Goal: Task Accomplishment & Management: Use online tool/utility

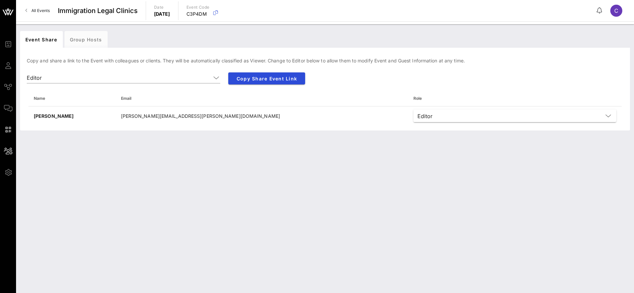
click at [43, 10] on span "All Events" at bounding box center [40, 10] width 18 height 5
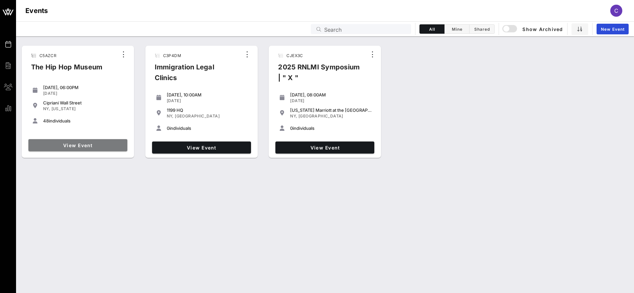
click at [100, 147] on span "View Event" at bounding box center [78, 146] width 94 height 6
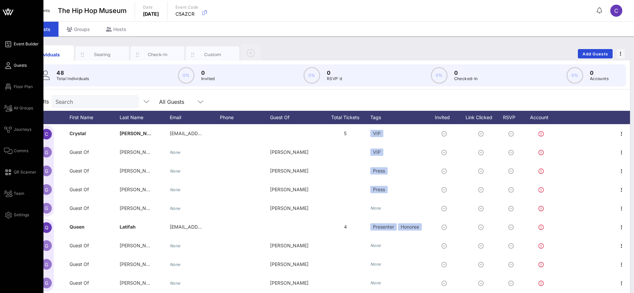
click at [21, 42] on span "Event Builder" at bounding box center [26, 44] width 25 height 6
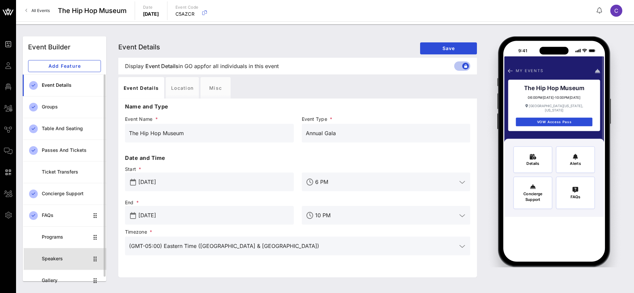
click at [52, 257] on div "Speakers" at bounding box center [65, 259] width 47 height 6
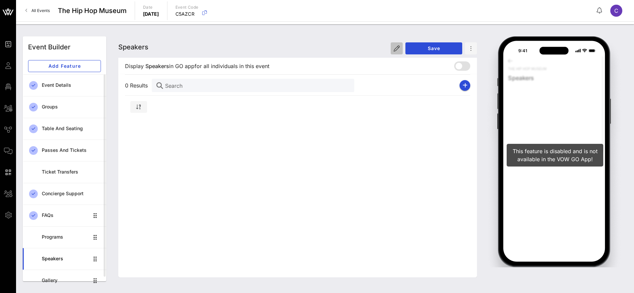
click at [397, 47] on icon "button" at bounding box center [396, 48] width 6 height 6
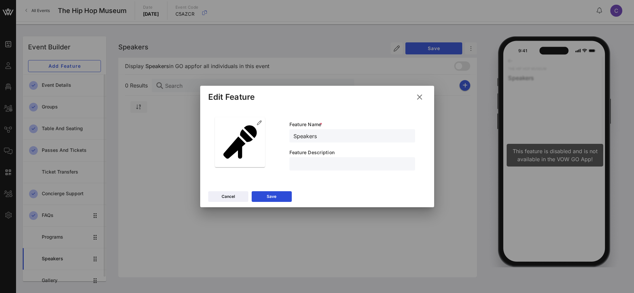
drag, startPoint x: 298, startPoint y: 137, endPoint x: 278, endPoint y: 137, distance: 20.4
click at [278, 137] on div "Feature Name * Speakers Feature Description" at bounding box center [317, 145] width 212 height 65
click at [295, 134] on input "Honorees" at bounding box center [352, 136] width 118 height 9
type input "2025 Gala Honorees"
click at [278, 198] on button "Save" at bounding box center [272, 196] width 40 height 11
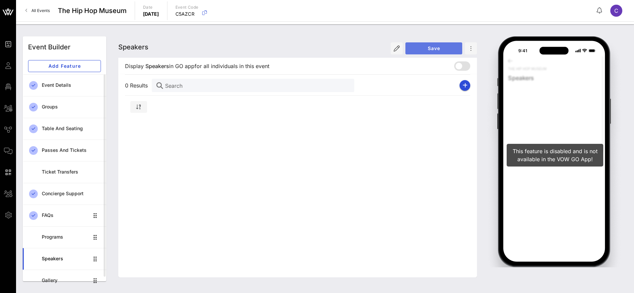
click at [432, 47] on span "Save" at bounding box center [434, 48] width 46 height 6
click at [396, 47] on icon "button" at bounding box center [396, 48] width 6 height 6
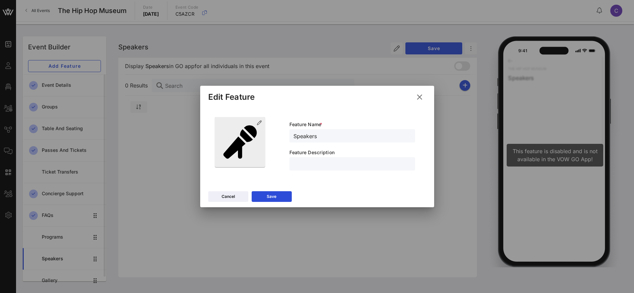
click at [251, 133] on icon at bounding box center [239, 142] width 33 height 33
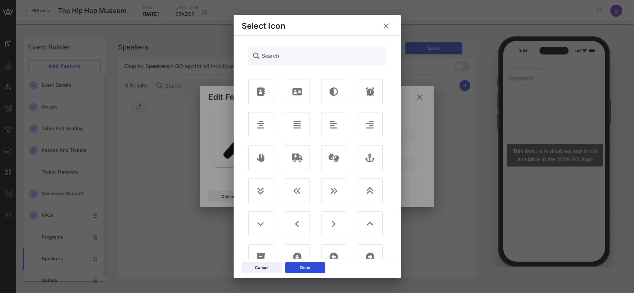
click at [387, 25] on icon at bounding box center [386, 26] width 12 height 12
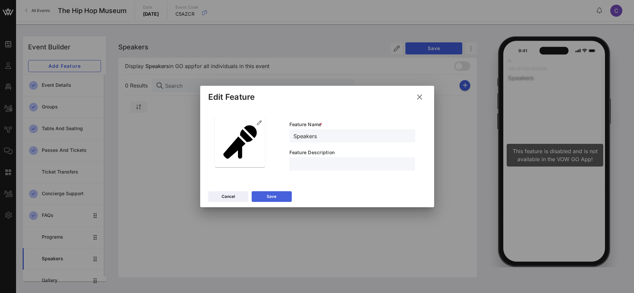
click at [281, 194] on button "Save" at bounding box center [272, 196] width 40 height 11
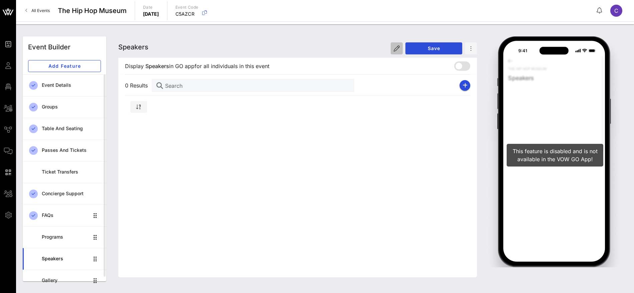
click at [392, 49] on button "button" at bounding box center [396, 48] width 12 height 12
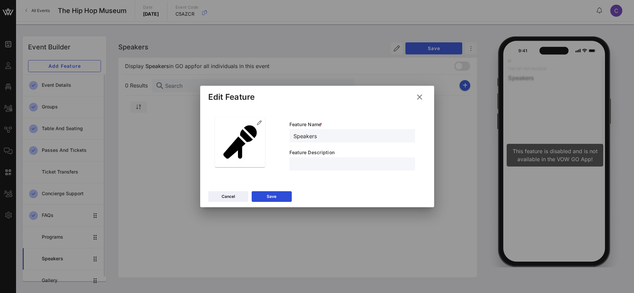
drag, startPoint x: 332, startPoint y: 137, endPoint x: 283, endPoint y: 137, distance: 48.8
click at [283, 137] on div "Feature Name * Speakers Feature Description" at bounding box center [352, 145] width 142 height 65
type input "2025 Gala Honorees"
click at [275, 194] on div "Save" at bounding box center [272, 196] width 10 height 7
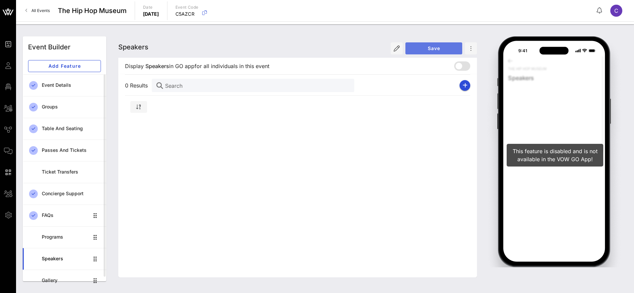
click at [435, 50] on span "Save" at bounding box center [434, 48] width 46 height 6
click at [465, 87] on icon "button" at bounding box center [464, 85] width 5 height 5
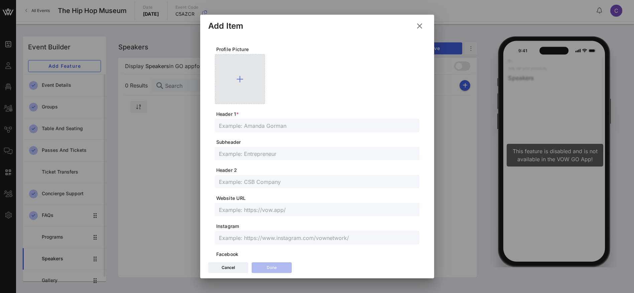
click at [242, 92] on div at bounding box center [240, 79] width 50 height 50
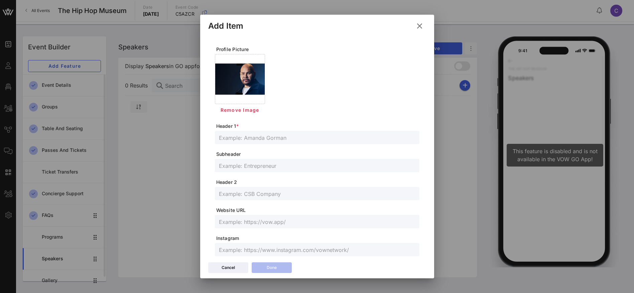
click at [235, 137] on input "text" at bounding box center [317, 137] width 196 height 9
type input "[PERSON_NAME]"
click at [252, 168] on input "text" at bounding box center [317, 165] width 196 height 9
drag, startPoint x: 238, startPoint y: 167, endPoint x: 232, endPoint y: 167, distance: 6.0
click at [232, 167] on input "Hip Hop Icon & Entrepreneur" at bounding box center [317, 165] width 196 height 9
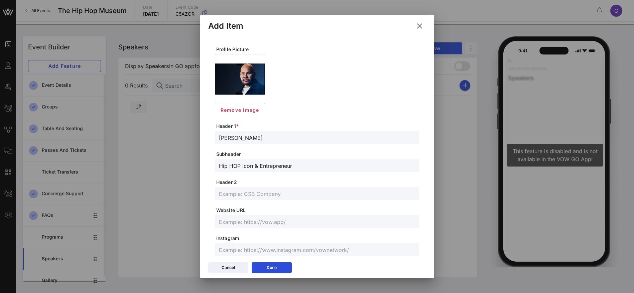
drag, startPoint x: 227, startPoint y: 168, endPoint x: 222, endPoint y: 168, distance: 5.4
click at [222, 168] on input "Hip HOP Icon & Entrepreneur" at bounding box center [317, 165] width 196 height 9
type input "HIP HOP Icon & Entrepreneur"
click at [227, 194] on input "text" at bounding box center [317, 193] width 196 height 9
drag, startPoint x: 282, startPoint y: 194, endPoint x: 270, endPoint y: 193, distance: 12.0
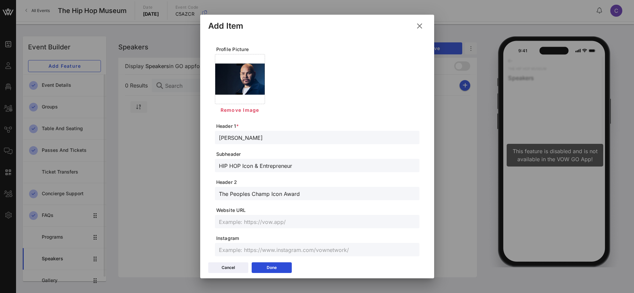
click at [271, 194] on input "The Peoples Champ Icon Award" at bounding box center [317, 193] width 196 height 9
type input "The Peoples Champ Vanguard Award"
click at [276, 267] on div "Done" at bounding box center [272, 268] width 10 height 7
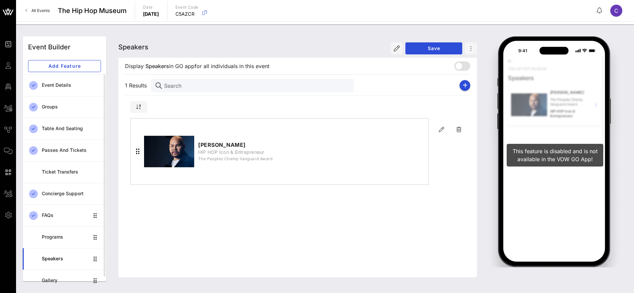
click at [253, 161] on span "The Peoples Champ Vanguard Award" at bounding box center [235, 159] width 74 height 7
click at [464, 84] on icon "button" at bounding box center [464, 85] width 5 height 5
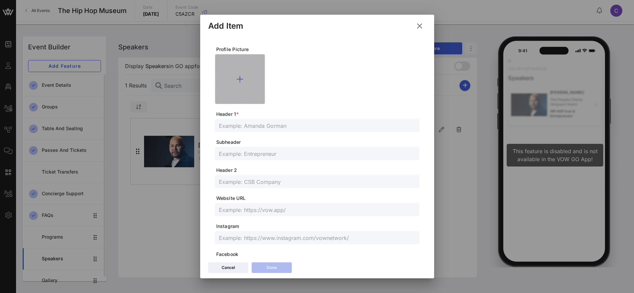
click at [250, 86] on div at bounding box center [240, 79] width 50 height 50
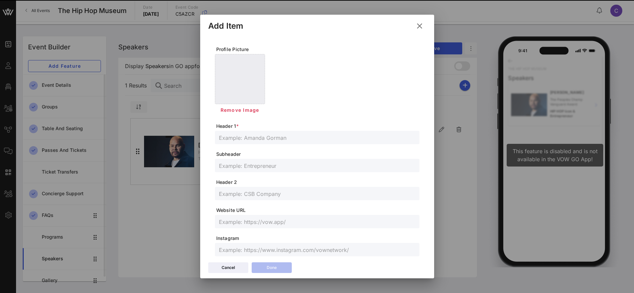
drag, startPoint x: 250, startPoint y: 123, endPoint x: 248, endPoint y: 137, distance: 14.2
click at [249, 124] on span "Header 1 *" at bounding box center [317, 126] width 203 height 7
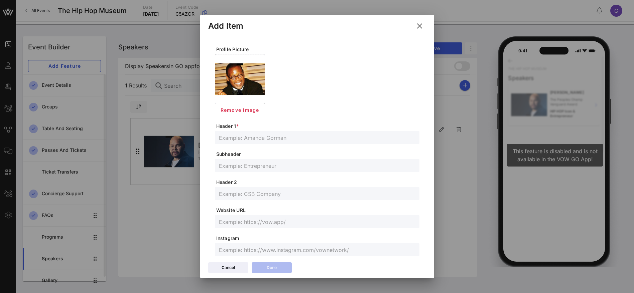
click at [247, 139] on input "text" at bounding box center [317, 137] width 196 height 9
click at [246, 137] on input "[PERSON_NAME]" at bounding box center [317, 137] width 196 height 9
type input "[PERSON_NAME]"
click at [239, 167] on input "text" at bounding box center [317, 165] width 196 height 9
click at [259, 166] on input "Founder, Uptwon Records," at bounding box center [317, 165] width 196 height 9
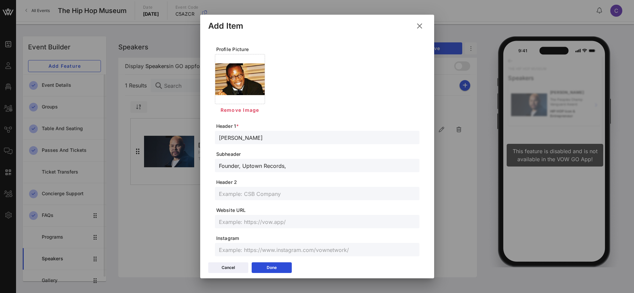
click at [305, 166] on input "Founder, Uptown Records," at bounding box center [317, 165] width 196 height 9
drag, startPoint x: 287, startPoint y: 166, endPoint x: 284, endPoint y: 166, distance: 3.4
click at [284, 166] on input "Founder, Uptown Records, Former CEO, Motown Records" at bounding box center [317, 165] width 196 height 9
type input "Founder, Uptown Records/Former CEO, Motown Records"
click at [244, 193] on input "text" at bounding box center [317, 193] width 196 height 9
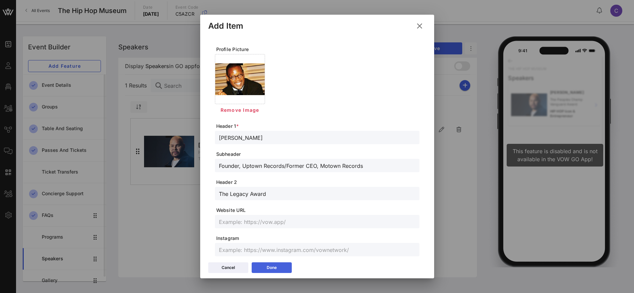
type input "The Legacy Award"
click at [272, 270] on icon at bounding box center [271, 268] width 5 height 4
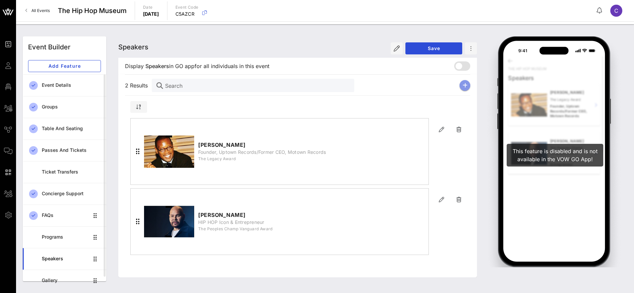
click at [464, 84] on icon "button" at bounding box center [464, 85] width 5 height 5
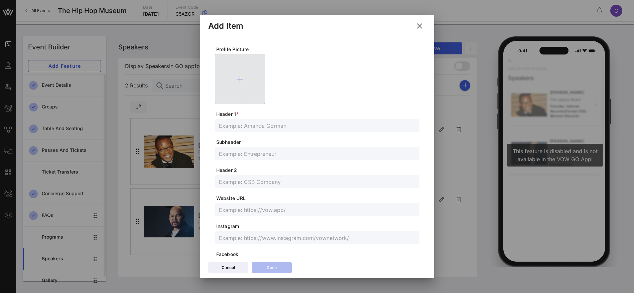
click at [243, 77] on icon at bounding box center [239, 79] width 7 height 8
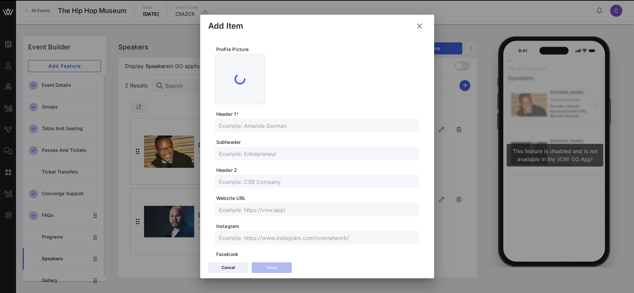
click at [237, 130] on form "Profile Picture Header 1 * Subheader Header 2 Website URL Instagram Facebook Li…" at bounding box center [317, 219] width 204 height 346
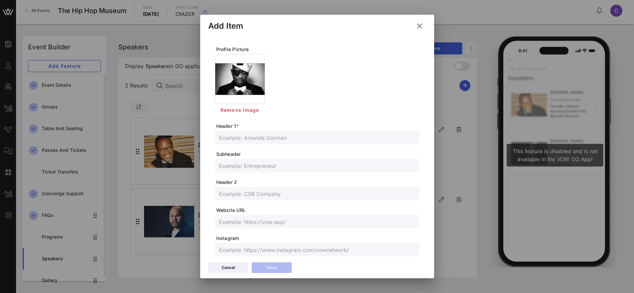
click at [238, 138] on input "text" at bounding box center [317, 137] width 196 height 9
type input "[PERSON_NAME]"
click at [257, 168] on input "text" at bounding box center [317, 165] width 196 height 9
type input "HIP HOP Legend & Storyteller"
click at [241, 193] on input "text" at bounding box center [317, 193] width 196 height 9
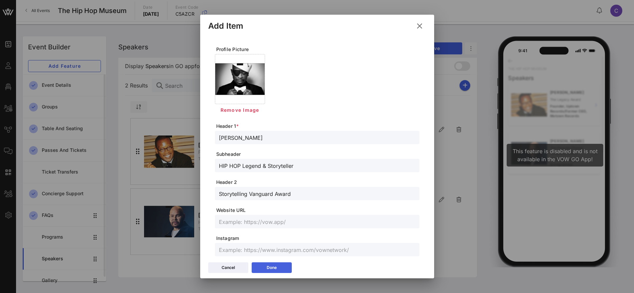
type input "Storytelling Vanguard Award"
click at [279, 268] on button "Done" at bounding box center [272, 268] width 40 height 11
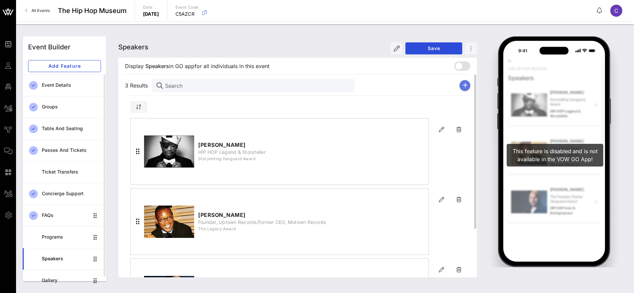
click at [462, 86] on button "button" at bounding box center [464, 85] width 11 height 11
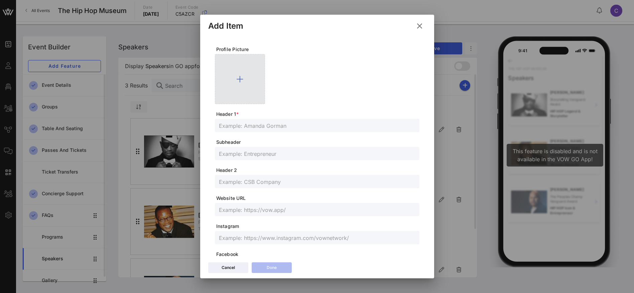
click at [223, 82] on div at bounding box center [240, 79] width 50 height 50
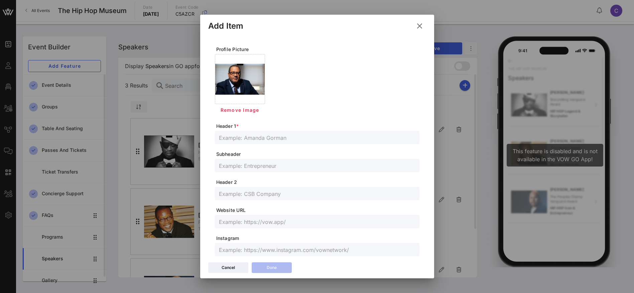
click at [242, 139] on input "text" at bounding box center [317, 137] width 196 height 9
type input "Dr. [PERSON_NAME]"
click at [237, 166] on input "text" at bounding box center [317, 165] width 196 height 9
type input "Renowned Academic & Author"
click at [248, 193] on input "text" at bounding box center [317, 193] width 196 height 9
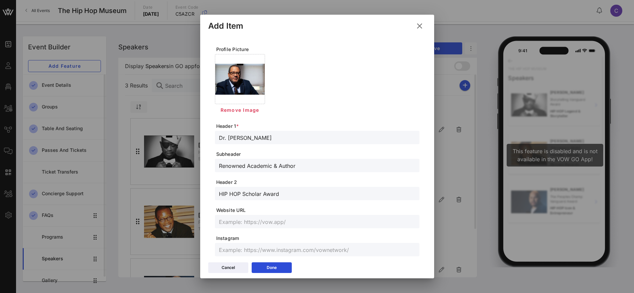
type input "HIP HOP Scholar Award"
click at [274, 267] on button "Done" at bounding box center [272, 268] width 40 height 11
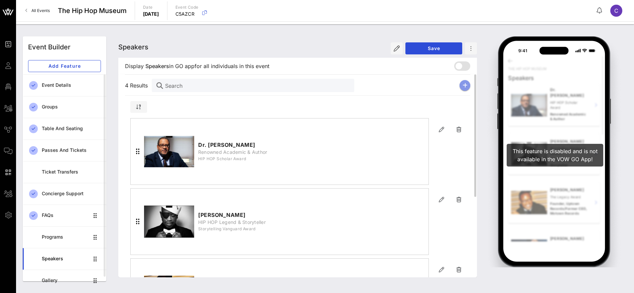
click at [466, 85] on icon "button" at bounding box center [464, 85] width 5 height 5
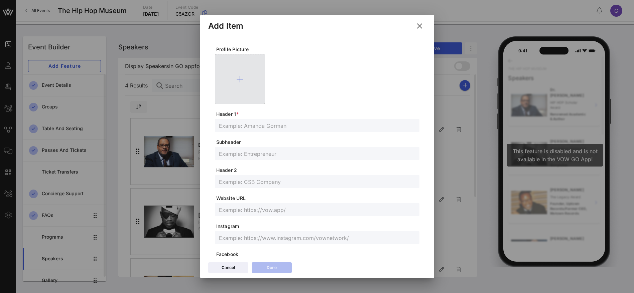
click at [244, 77] on div at bounding box center [240, 79] width 50 height 50
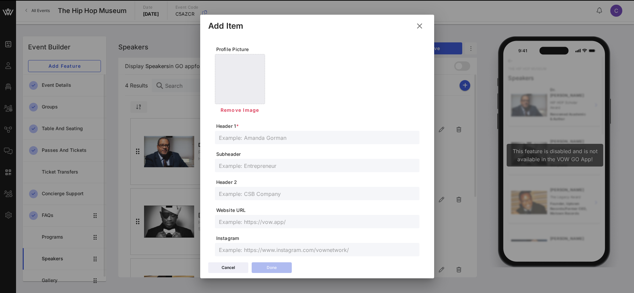
click at [237, 128] on span "Header 1 *" at bounding box center [317, 126] width 203 height 7
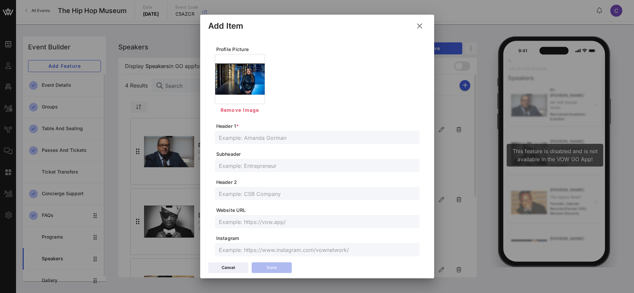
click at [240, 137] on input "text" at bounding box center [317, 137] width 196 height 9
type input "[PERSON_NAME]"
click at [241, 167] on input "text" at bounding box center [317, 165] width 196 height 9
type input "President, The [PERSON_NAME] Organization"
click at [264, 196] on input "text" at bounding box center [317, 193] width 196 height 9
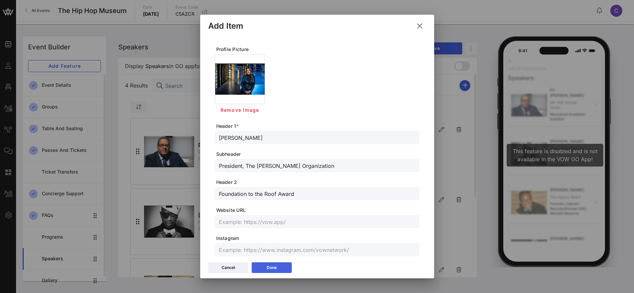
type input "Foundation to the Roof Award"
click at [267, 269] on div "Done" at bounding box center [272, 268] width 10 height 7
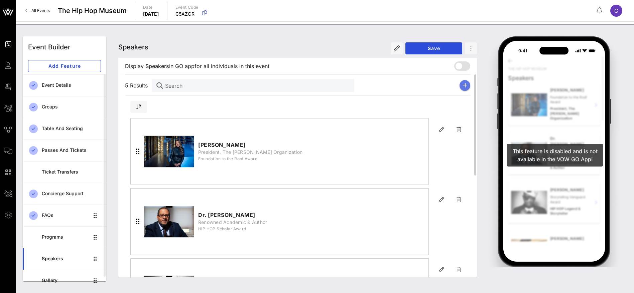
click at [464, 86] on icon "button" at bounding box center [464, 85] width 5 height 5
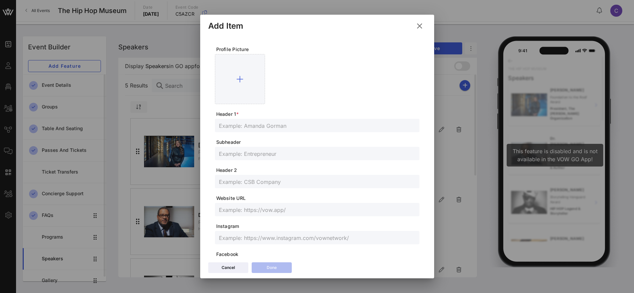
click at [237, 128] on input "text" at bounding box center [317, 125] width 196 height 9
type input "Golnar"
click at [251, 150] on input "text" at bounding box center [317, 153] width 196 height 9
type input "Khosrowshahi"
click at [243, 183] on input "text" at bounding box center [317, 181] width 196 height 9
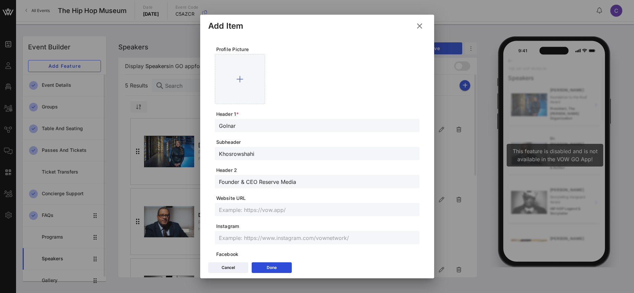
type input "Founder & CEO Reserve Media"
click at [244, 208] on input "text" at bounding box center [317, 209] width 196 height 9
drag, startPoint x: 266, startPoint y: 157, endPoint x: 200, endPoint y: 155, distance: 66.2
click at [200, 155] on div "Profile Picture Header 1 * Golnar Subheader Khosrowshahi Header 2 Founder & CEO…" at bounding box center [317, 147] width 234 height 224
click at [261, 125] on input "Golnar" at bounding box center [317, 125] width 196 height 9
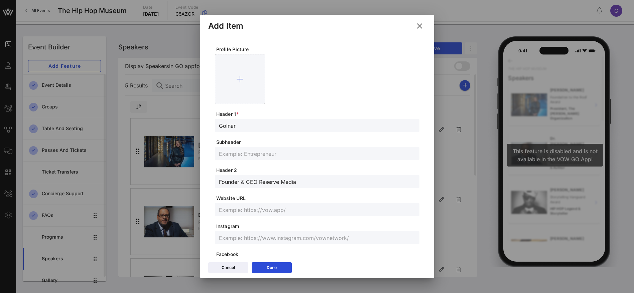
paste input "Khosrowshahi"
type input "[PERSON_NAME]"
drag, startPoint x: 192, startPoint y: 183, endPoint x: 185, endPoint y: 183, distance: 6.3
click at [185, 183] on div "Event Builder Guests Floor Plan All Groups Journeys Comms QR Scanner Team Setti…" at bounding box center [317, 146] width 634 height 293
click at [229, 156] on input "text" at bounding box center [317, 153] width 196 height 9
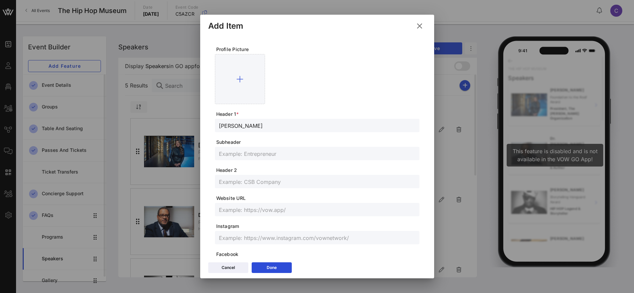
paste input "Founder & CEO Reserve Media"
type input "Founder & CEO Reserve Media"
click at [234, 182] on input "text" at bounding box center [317, 181] width 196 height 9
type input "Blaze the Trail Award"
click at [284, 269] on button "Done" at bounding box center [272, 268] width 40 height 11
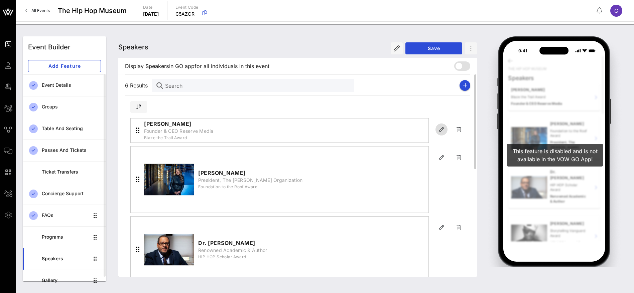
click at [444, 128] on icon "button" at bounding box center [441, 130] width 8 height 8
type input "[PERSON_NAME]"
type input "Founder & CEO Reserve Media"
type input "Blaze the Trail Award"
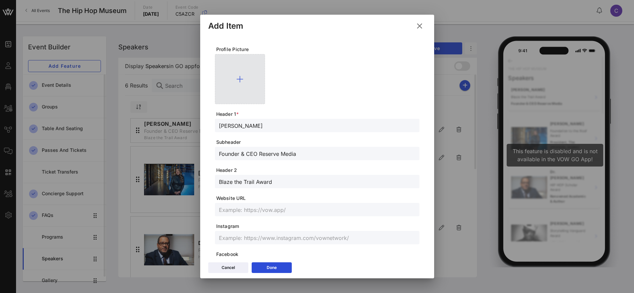
click at [249, 82] on div at bounding box center [240, 79] width 50 height 50
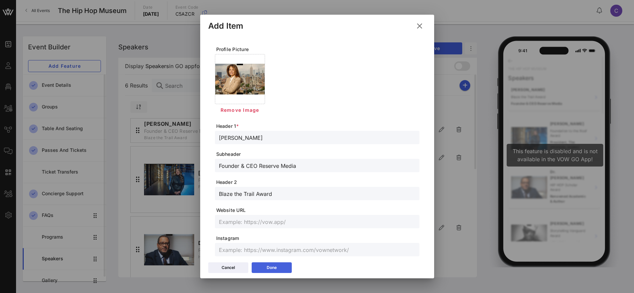
click at [274, 268] on icon at bounding box center [271, 268] width 5 height 5
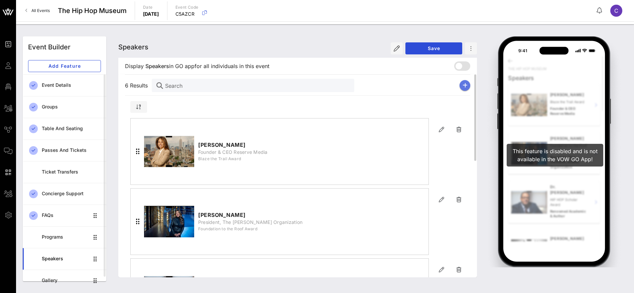
click at [464, 86] on icon "button" at bounding box center [464, 85] width 5 height 5
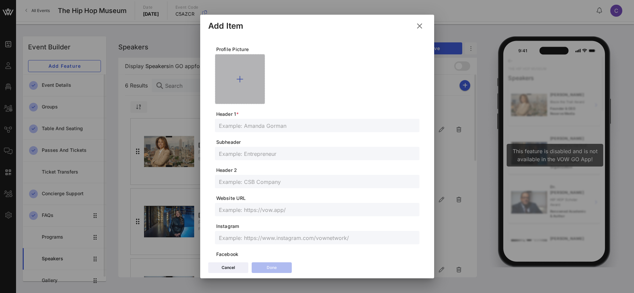
click at [236, 76] on div at bounding box center [240, 79] width 50 height 50
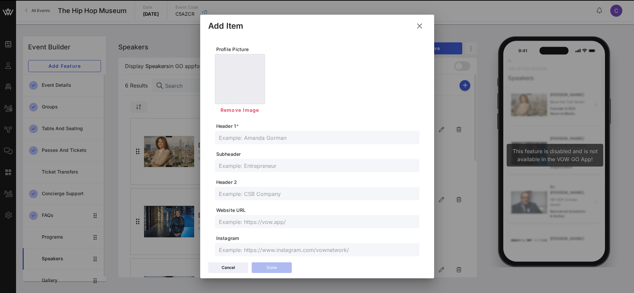
click at [252, 129] on span "Header 1 *" at bounding box center [317, 126] width 203 height 7
click at [251, 133] on div at bounding box center [317, 137] width 196 height 13
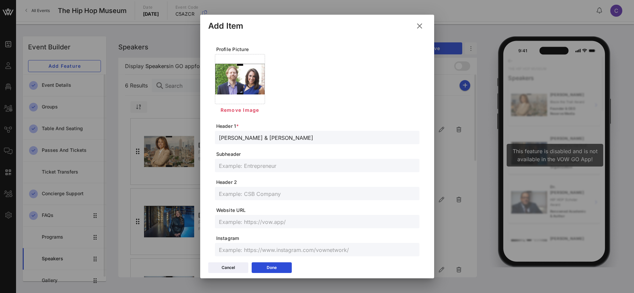
type input "[PERSON_NAME] & [PERSON_NAME]"
click at [235, 167] on input "text" at bounding box center [317, 165] width 196 height 9
click at [241, 165] on input "Philanthrpists & Community Leaders" at bounding box center [317, 165] width 196 height 9
click at [262, 165] on input "Philanthropists & Community Leaders" at bounding box center [317, 165] width 196 height 9
type input "Philanthropists & Community Leaders"
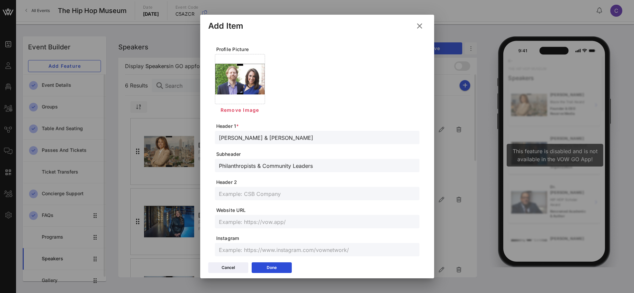
click at [259, 193] on input "text" at bounding box center [317, 193] width 196 height 9
click at [276, 194] on input "One Love Philanthrophy Award" at bounding box center [317, 193] width 196 height 9
click at [304, 196] on input "One Love Philanthropy Award" at bounding box center [317, 193] width 196 height 9
type input "One Love Philanthropy Award"
click at [280, 266] on button "Done" at bounding box center [272, 268] width 40 height 11
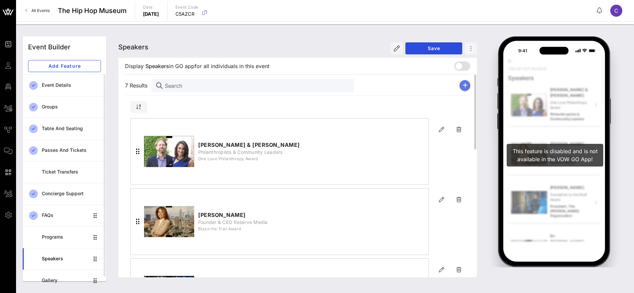
click at [466, 84] on icon "button" at bounding box center [464, 85] width 5 height 5
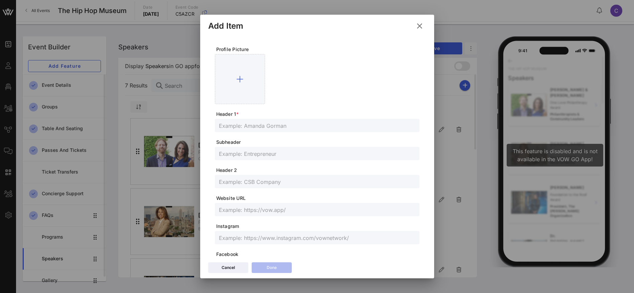
click at [231, 128] on input "text" at bounding box center [317, 125] width 196 height 9
type input "[PERSON_NAME]"
click at [253, 157] on input "text" at bounding box center [317, 153] width 196 height 9
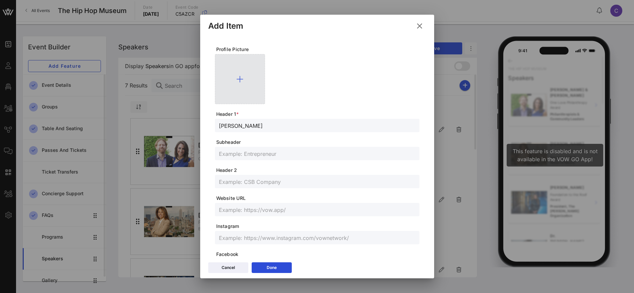
click at [230, 73] on div at bounding box center [240, 79] width 50 height 50
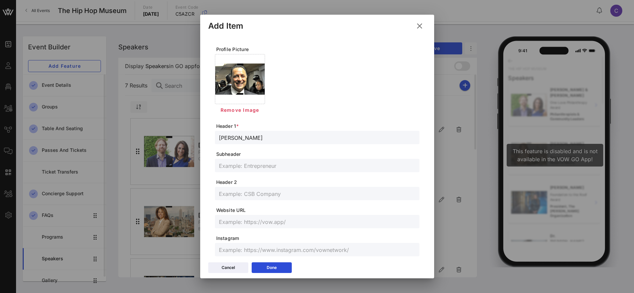
click at [243, 165] on input "text" at bounding box center [317, 165] width 196 height 9
type input "Founder, Fever Records & Fever Enterprises"
click at [233, 194] on input "text" at bounding box center [317, 193] width 196 height 9
click at [264, 194] on input "All The Way Up [PERSON_NAME]" at bounding box center [317, 193] width 196 height 9
click at [230, 191] on input "All The Way Up Award" at bounding box center [317, 193] width 196 height 9
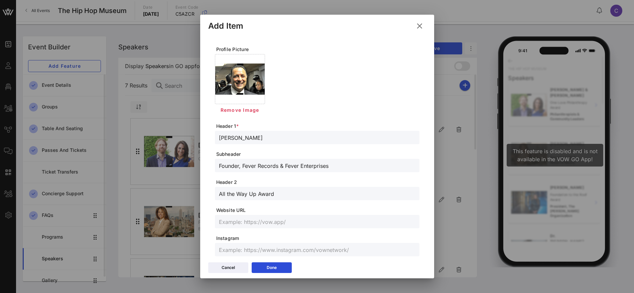
click at [252, 194] on input "All the Way Up Award" at bounding box center [317, 193] width 196 height 9
type input "All the Way Up Award"
click at [279, 266] on button "Done" at bounding box center [272, 268] width 40 height 11
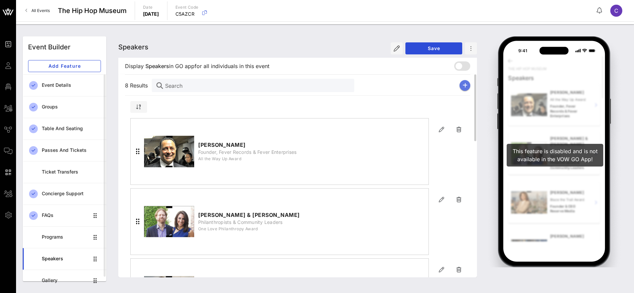
click at [465, 83] on icon "button" at bounding box center [464, 85] width 5 height 5
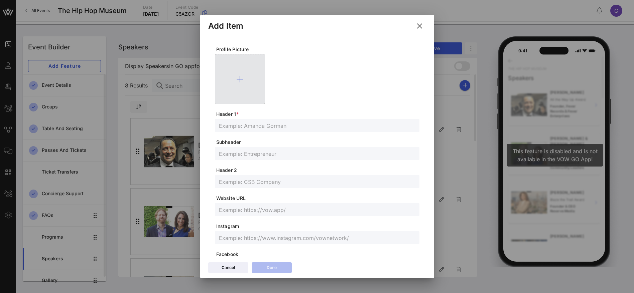
click at [237, 78] on icon at bounding box center [239, 79] width 7 height 8
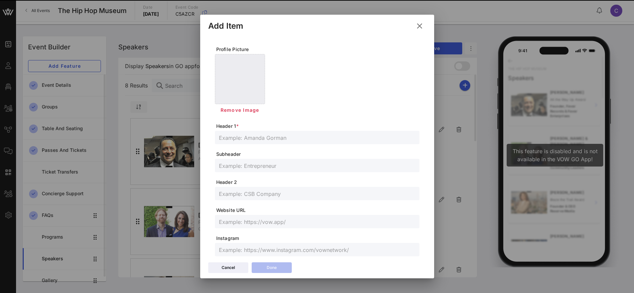
drag, startPoint x: 247, startPoint y: 125, endPoint x: 247, endPoint y: 142, distance: 17.0
click at [247, 129] on span "Header 1 *" at bounding box center [317, 126] width 203 height 7
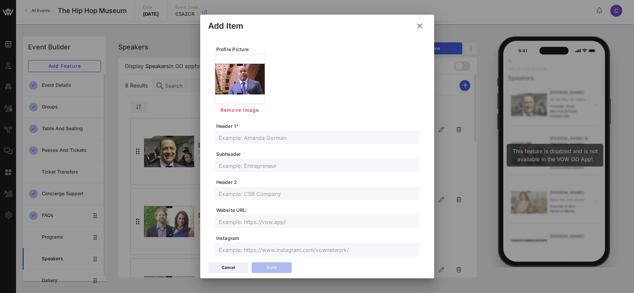
drag, startPoint x: 247, startPoint y: 142, endPoint x: 251, endPoint y: 128, distance: 14.9
click at [247, 141] on div at bounding box center [317, 137] width 196 height 13
type input "[PERSON_NAME]"
click at [238, 196] on input "text" at bounding box center [317, 193] width 196 height 9
type input "Changemaker Award"
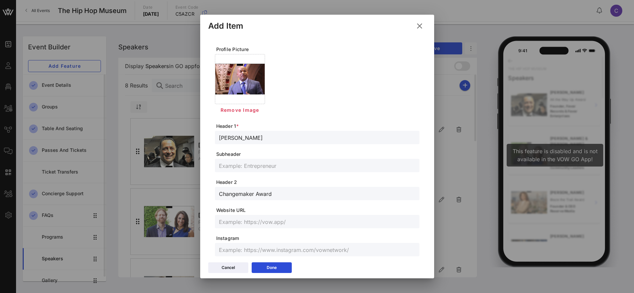
click at [232, 167] on input "text" at bounding box center [317, 165] width 196 height 9
click at [263, 165] on input "Speaker, [US_STATE] State Assembly" at bounding box center [317, 165] width 196 height 9
type input "Speaker, [US_STATE] State Assembly"
click at [277, 267] on button "Done" at bounding box center [272, 268] width 40 height 11
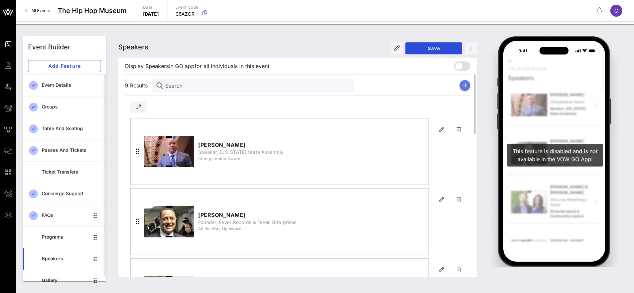
click at [467, 83] on button "button" at bounding box center [464, 85] width 11 height 11
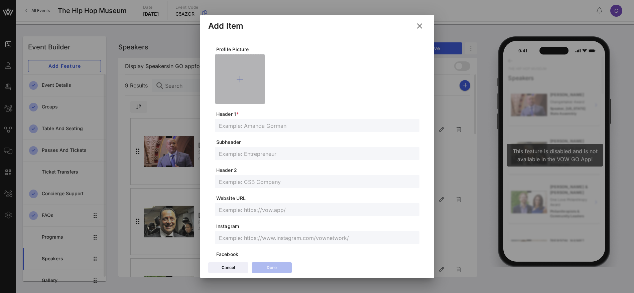
click at [250, 79] on div at bounding box center [240, 79] width 50 height 50
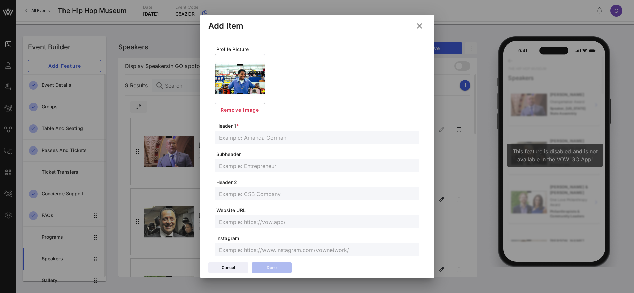
click at [241, 137] on input "text" at bounding box center [317, 137] width 196 height 9
type input "LA Reezy"
click at [238, 164] on input "text" at bounding box center [317, 165] width 196 height 9
drag, startPoint x: 237, startPoint y: 167, endPoint x: 253, endPoint y: 161, distance: 16.6
click at [238, 167] on input "Recodring Artist & Cultural Innovator" at bounding box center [317, 165] width 196 height 9
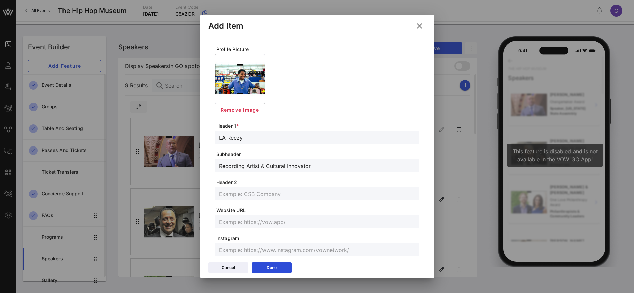
type input "Recording Artist & Cultural Innovator"
click at [243, 193] on input "text" at bounding box center [317, 193] width 196 height 9
type input "Next UP Award"
click at [278, 267] on button "Done" at bounding box center [272, 268] width 40 height 11
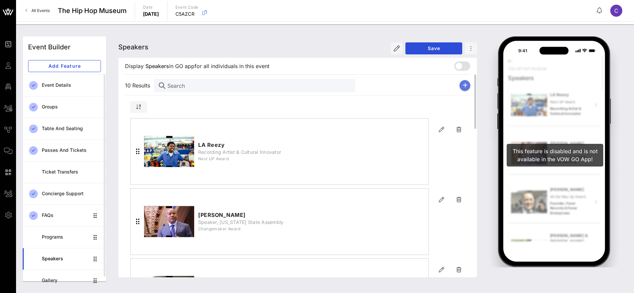
click at [468, 86] on button "button" at bounding box center [464, 85] width 11 height 11
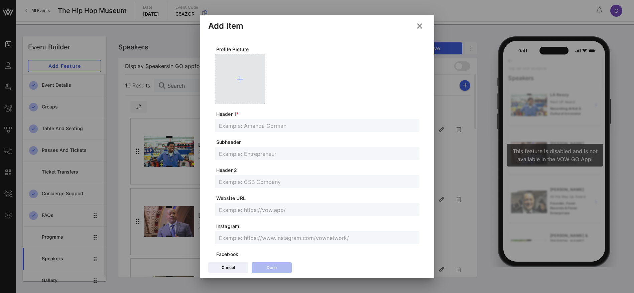
click at [245, 77] on div at bounding box center [240, 79] width 50 height 50
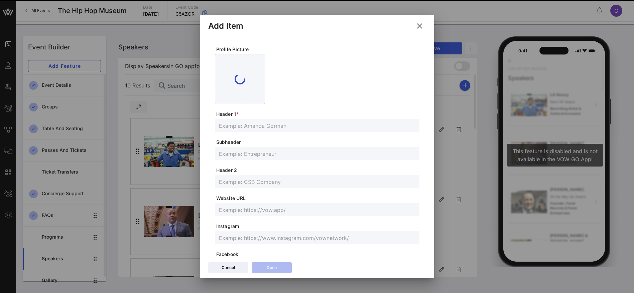
click at [256, 130] on form "Profile Picture Header 1 * Subheader Header 2 Website URL Instagram Facebook Li…" at bounding box center [317, 219] width 204 height 346
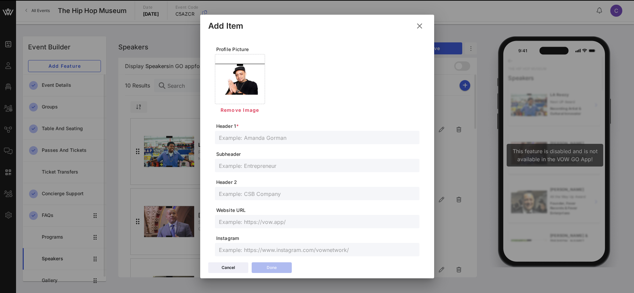
click at [258, 135] on input "text" at bounding box center [317, 137] width 196 height 9
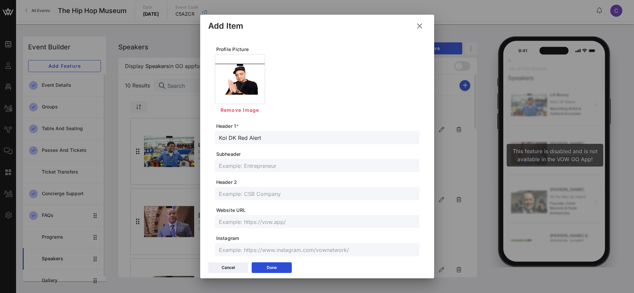
click at [224, 137] on input "Kol DK Red Alert" at bounding box center [317, 137] width 196 height 9
click at [237, 138] on input "Kool DK Red Alert" at bounding box center [317, 137] width 196 height 9
type input "Kool DJ Red Alert"
click at [241, 109] on span "Remove Image" at bounding box center [239, 110] width 39 height 6
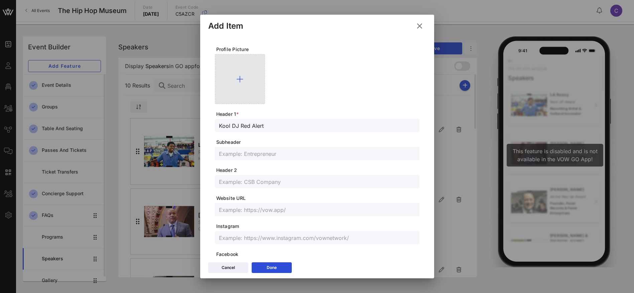
click at [244, 75] on div at bounding box center [240, 79] width 50 height 50
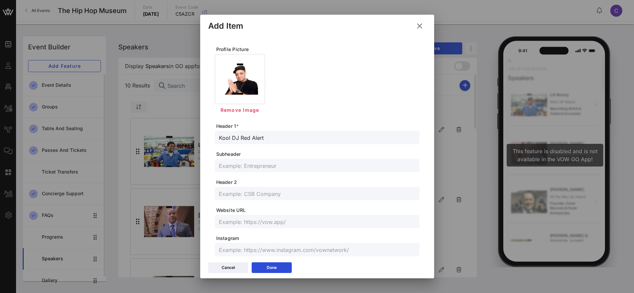
click at [240, 171] on div at bounding box center [317, 165] width 196 height 13
type input "HIP HOP Pioneer & Radio personality"
click at [252, 192] on input "text" at bounding box center [317, 193] width 196 height 9
type input "The Sound of the Culture Award"
click at [274, 268] on div "Done" at bounding box center [272, 268] width 10 height 7
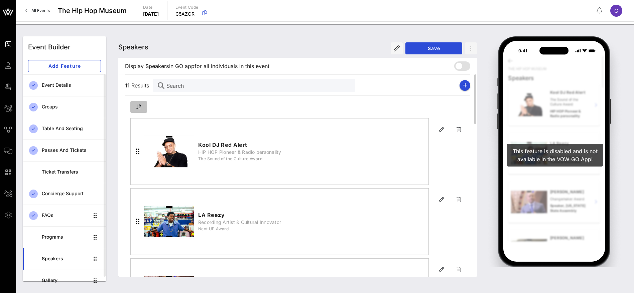
click at [138, 107] on icon "button" at bounding box center [138, 106] width 5 height 5
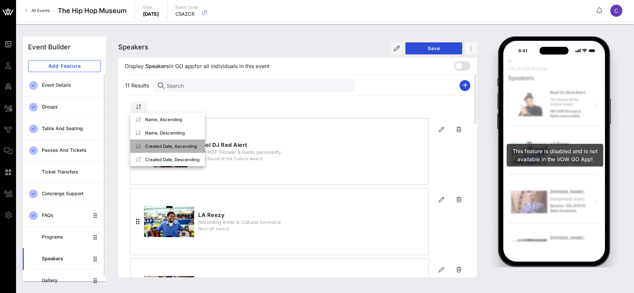
click at [147, 147] on div "Created Date, Ascending" at bounding box center [172, 146] width 54 height 5
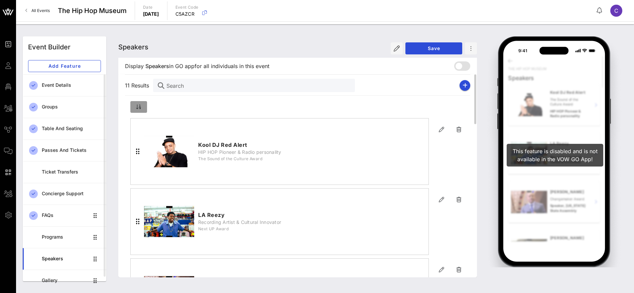
click at [139, 107] on icon "button" at bounding box center [138, 106] width 5 height 5
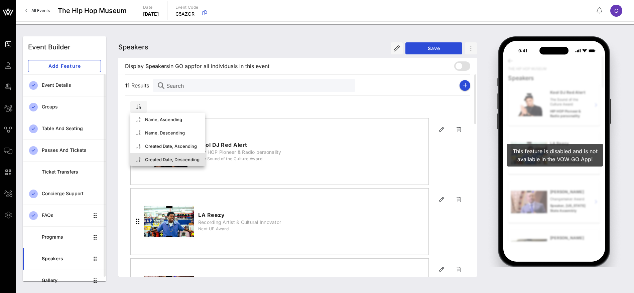
click at [142, 158] on div at bounding box center [140, 160] width 8 height 8
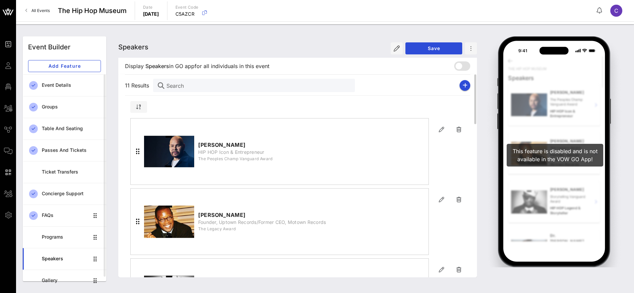
click at [446, 48] on span "Save" at bounding box center [434, 48] width 46 height 6
click at [397, 49] on icon "button" at bounding box center [396, 48] width 6 height 6
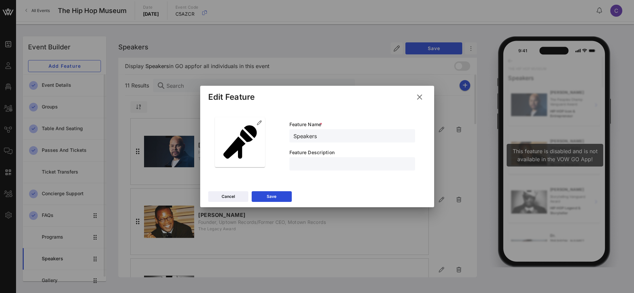
drag, startPoint x: 318, startPoint y: 137, endPoint x: 283, endPoint y: 137, distance: 35.1
click at [283, 137] on div "Feature Name * Speakers Feature Description" at bounding box center [352, 145] width 142 height 65
type input "2025 Gala Honorees"
click at [328, 161] on input "text" at bounding box center [352, 164] width 118 height 9
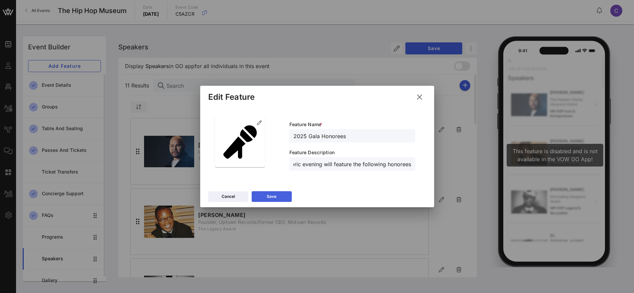
type input "This historic evening will feature the following honorees"
click at [269, 193] on div "Save" at bounding box center [272, 196] width 10 height 7
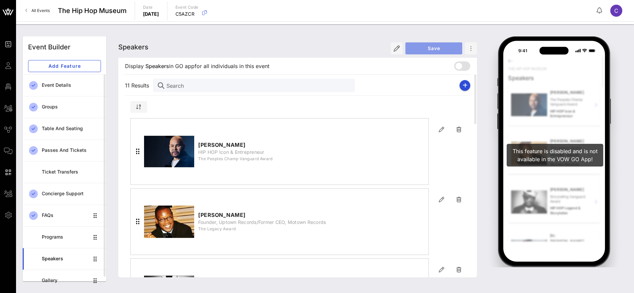
click at [423, 51] on button "Save" at bounding box center [433, 48] width 57 height 12
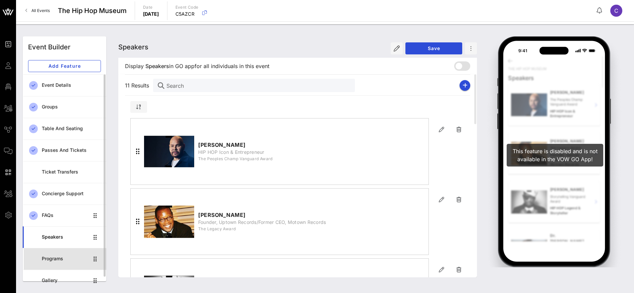
click at [79, 263] on div "Programs" at bounding box center [65, 259] width 47 height 14
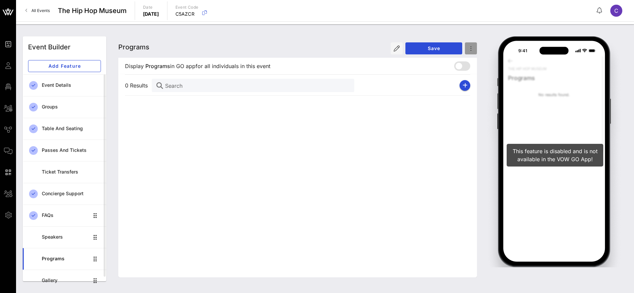
click at [471, 48] on icon "button" at bounding box center [471, 48] width 2 height 6
click at [481, 75] on div "Delete" at bounding box center [482, 74] width 23 height 5
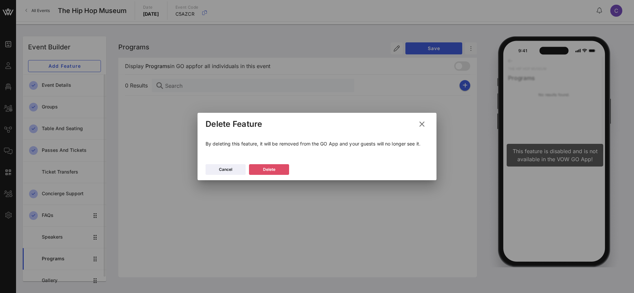
click at [275, 170] on div "Delete" at bounding box center [269, 169] width 12 height 7
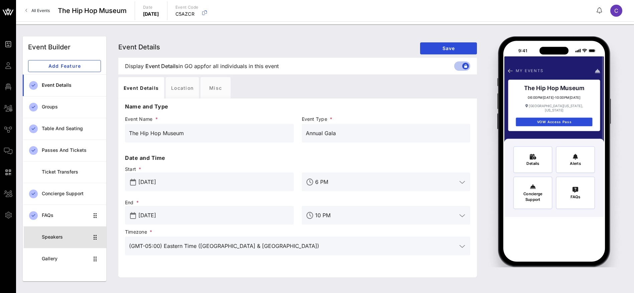
click at [59, 238] on div "Speakers" at bounding box center [65, 237] width 47 height 6
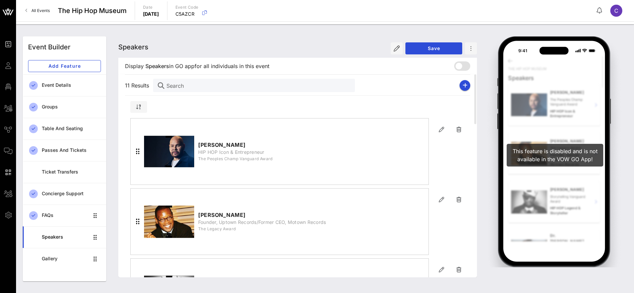
click at [48, 237] on div "Speakers" at bounding box center [65, 237] width 47 height 6
click at [460, 67] on div at bounding box center [458, 65] width 11 height 11
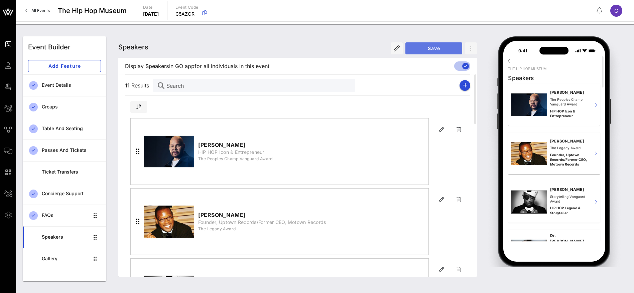
click at [437, 49] on span "Save" at bounding box center [434, 48] width 46 height 6
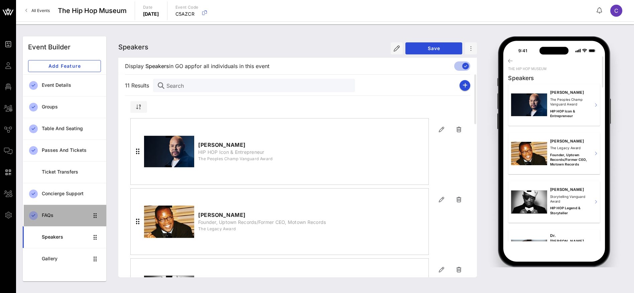
click at [52, 213] on div "FAQs" at bounding box center [65, 216] width 47 height 6
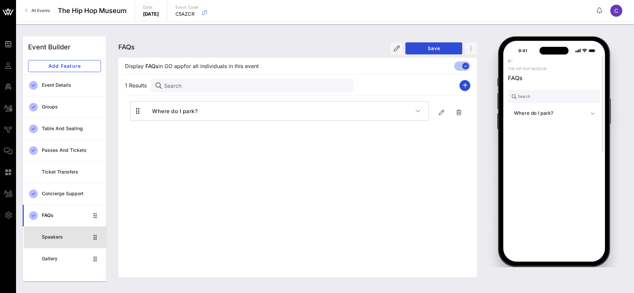
click at [68, 238] on div "Speakers" at bounding box center [65, 237] width 47 height 6
